Goal: Information Seeking & Learning: Check status

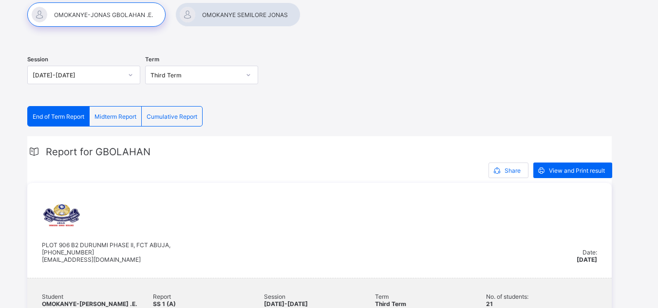
scroll to position [146, 0]
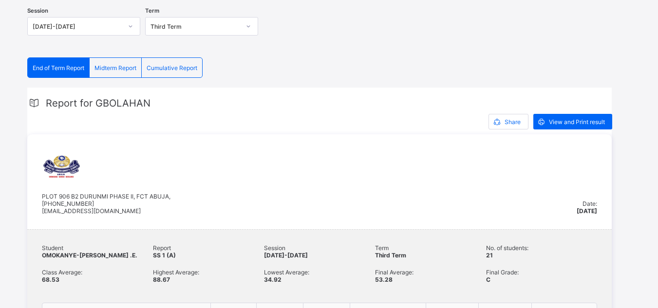
drag, startPoint x: 132, startPoint y: 210, endPoint x: 41, endPoint y: 212, distance: 90.1
click at [41, 212] on div "PLOT 906 B2 DURUNMI PHASE II, FCT ABUJA, [PHONE_NUMBER] [EMAIL_ADDRESS][DOMAIN_…" at bounding box center [319, 181] width 585 height 95
click at [197, 71] on span "Cumulative Report" at bounding box center [172, 67] width 51 height 7
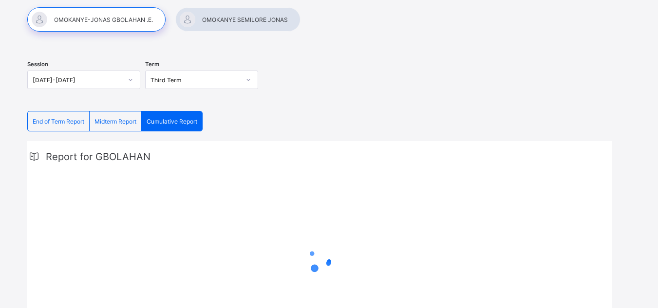
scroll to position [0, 0]
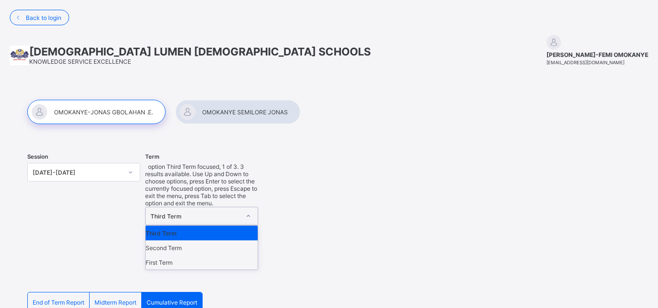
click at [197, 213] on div "Third Term" at bounding box center [196, 216] width 90 height 7
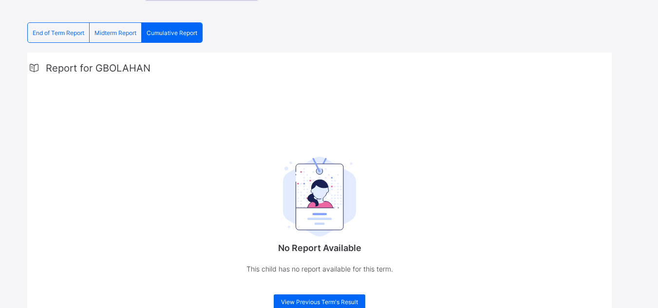
scroll to position [212, 0]
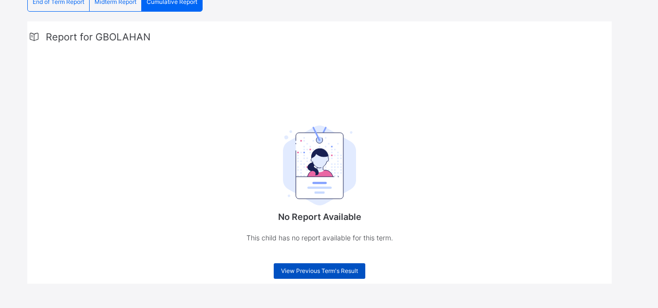
click at [333, 272] on span "View Previous Term's Result" at bounding box center [319, 270] width 77 height 7
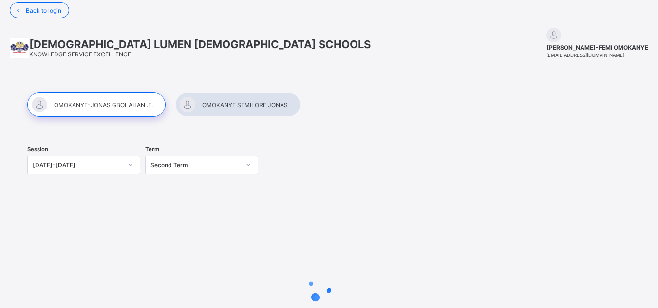
scroll to position [105, 0]
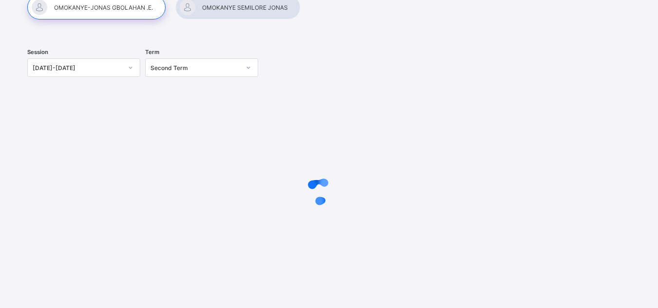
drag, startPoint x: 209, startPoint y: 219, endPoint x: 402, endPoint y: 195, distance: 194.4
click at [402, 195] on div at bounding box center [319, 191] width 585 height 185
click at [252, 182] on div at bounding box center [319, 191] width 585 height 39
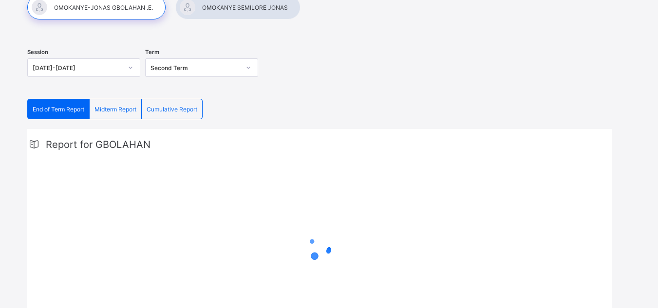
drag, startPoint x: 318, startPoint y: 186, endPoint x: 333, endPoint y: 199, distance: 20.0
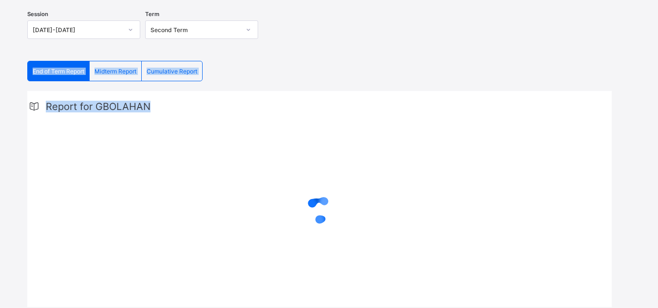
scroll to position [166, 0]
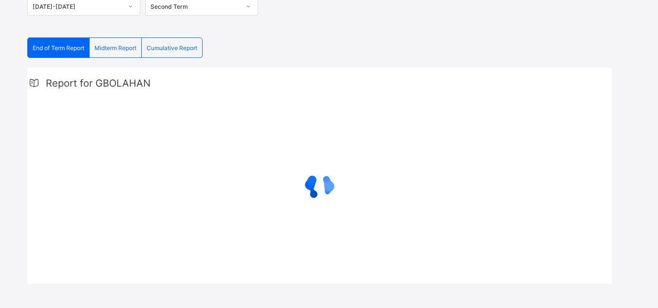
click at [284, 187] on div at bounding box center [319, 186] width 585 height 39
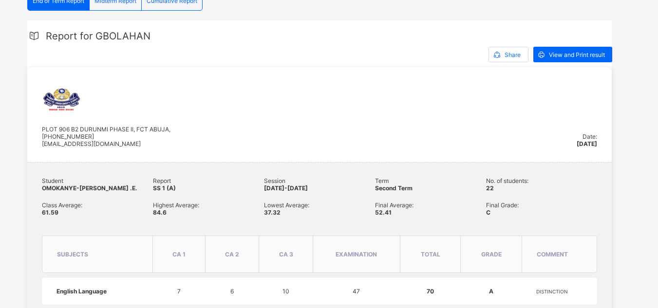
scroll to position [209, 0]
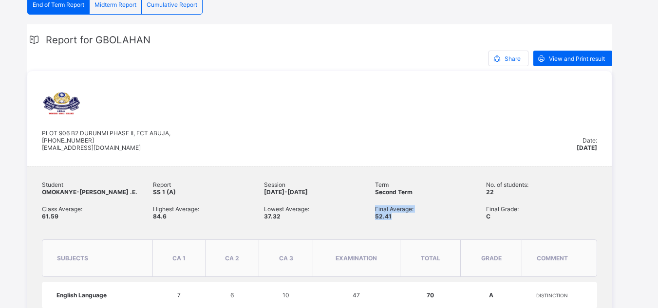
drag, startPoint x: 431, startPoint y: 219, endPoint x: 313, endPoint y: 220, distance: 118.4
click at [313, 220] on div "Student OMOKANYE-[PERSON_NAME] .E. Report SS 1 (A) Session [DATE]-[DATE] Term S…" at bounding box center [319, 208] width 555 height 54
click at [231, 145] on div "PLOT 906 B2 DURUNMI PHASE II, FCT ABUJA, [PHONE_NUMBER] [EMAIL_ADDRESS][DOMAIN_…" at bounding box center [309, 119] width 535 height 66
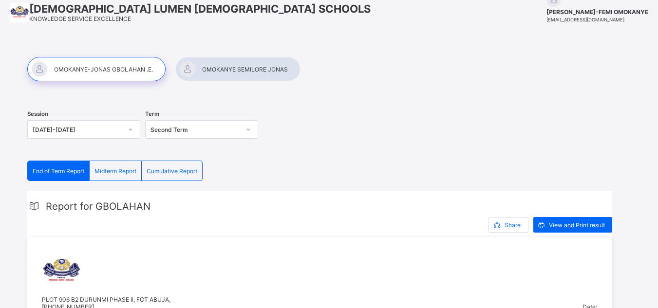
scroll to position [12, 0]
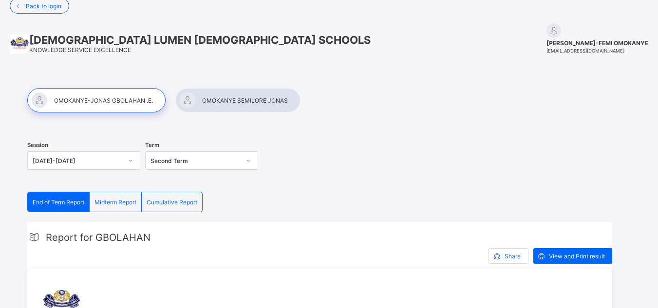
click at [191, 173] on div "Term Second Term" at bounding box center [201, 162] width 113 height 40
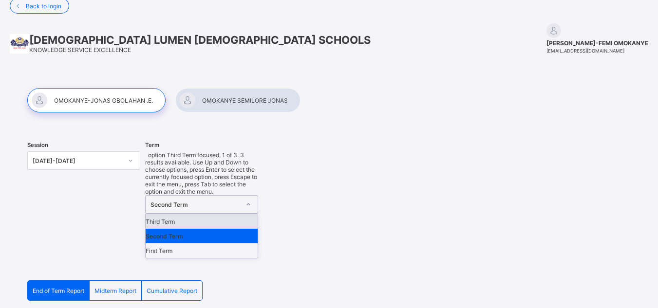
click at [197, 195] on div "Second Term" at bounding box center [201, 204] width 113 height 19
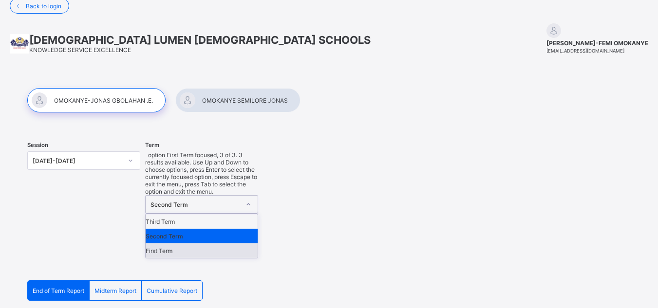
click at [177, 244] on div "First Term" at bounding box center [202, 251] width 112 height 15
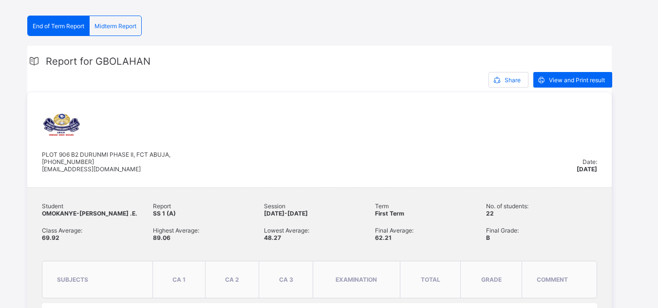
scroll to position [69, 0]
